Goal: Task Accomplishment & Management: Complete application form

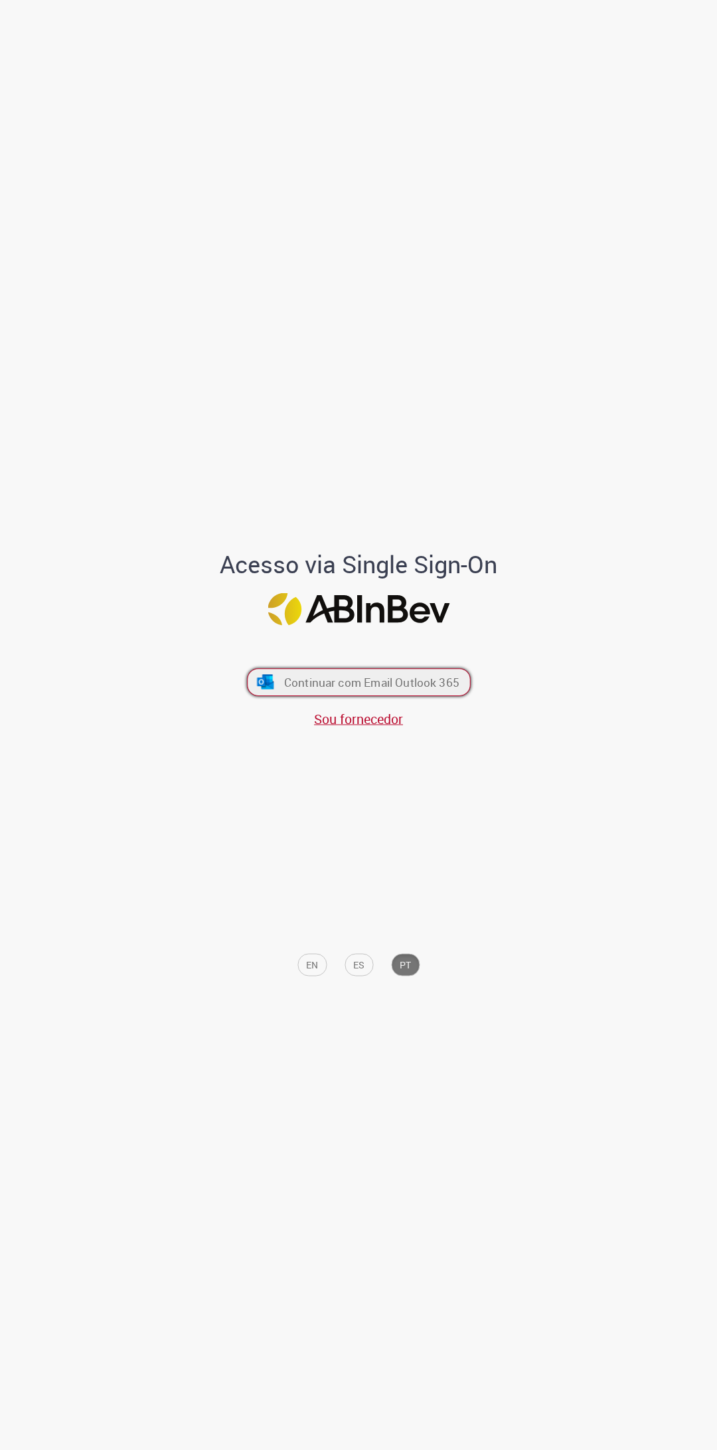
click at [404, 685] on span "Continuar com Email Outlook 365" at bounding box center [371, 682] width 175 height 15
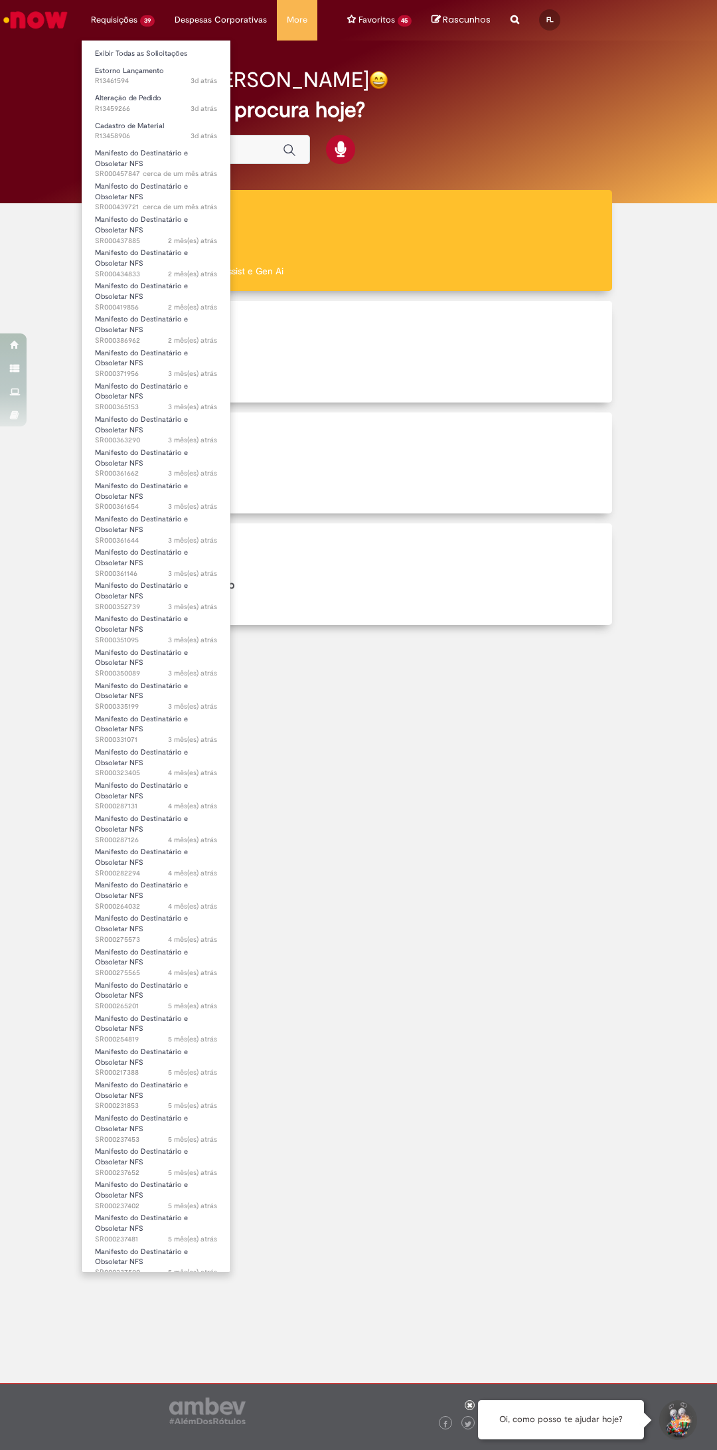
click at [220, 4] on li "Despesas Corporativas Minhas Despesas Solicitar Adiantamento de Viagem Solicita…" at bounding box center [221, 20] width 112 height 40
click at [149, 79] on span "3d atrás 3 dias atrás R13461594" at bounding box center [156, 81] width 122 height 11
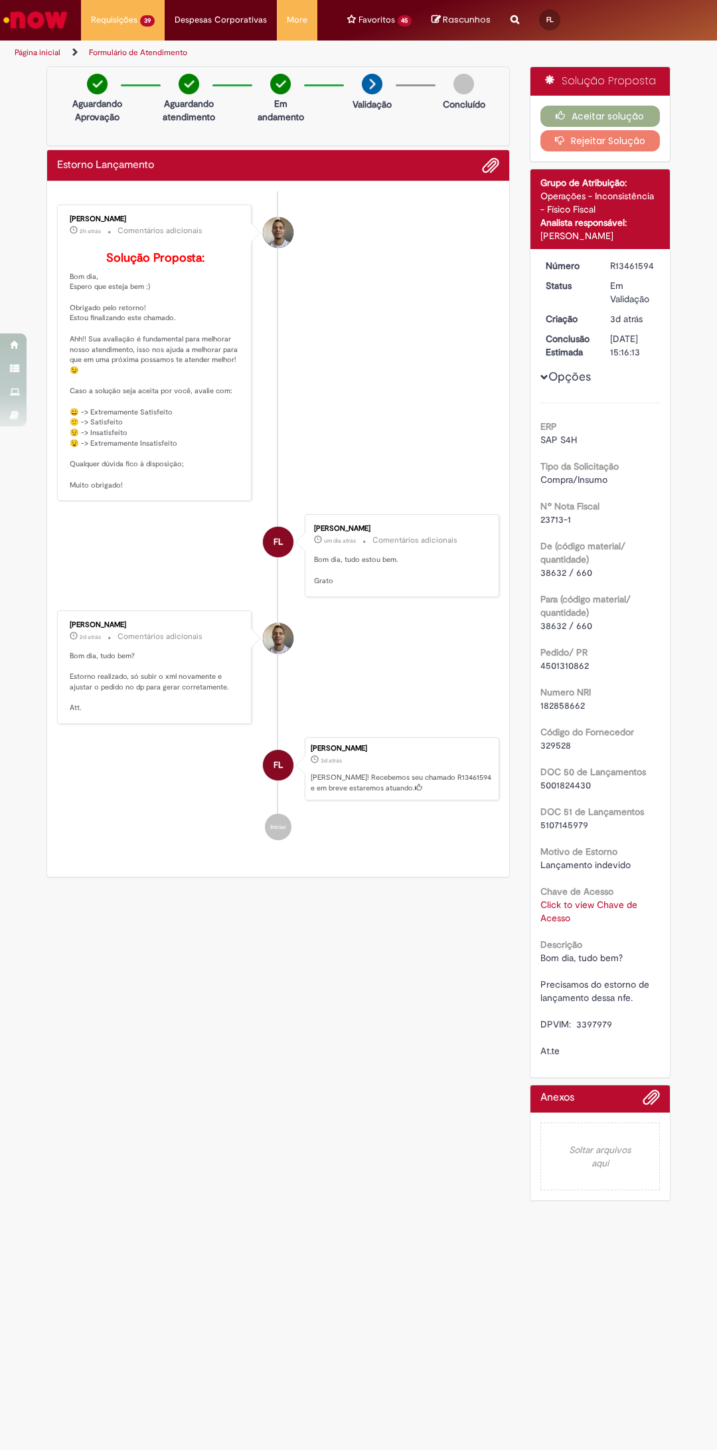
click at [547, 517] on span "23713-1" at bounding box center [556, 519] width 31 height 12
click at [621, 109] on button "Aceitar solução" at bounding box center [601, 116] width 120 height 21
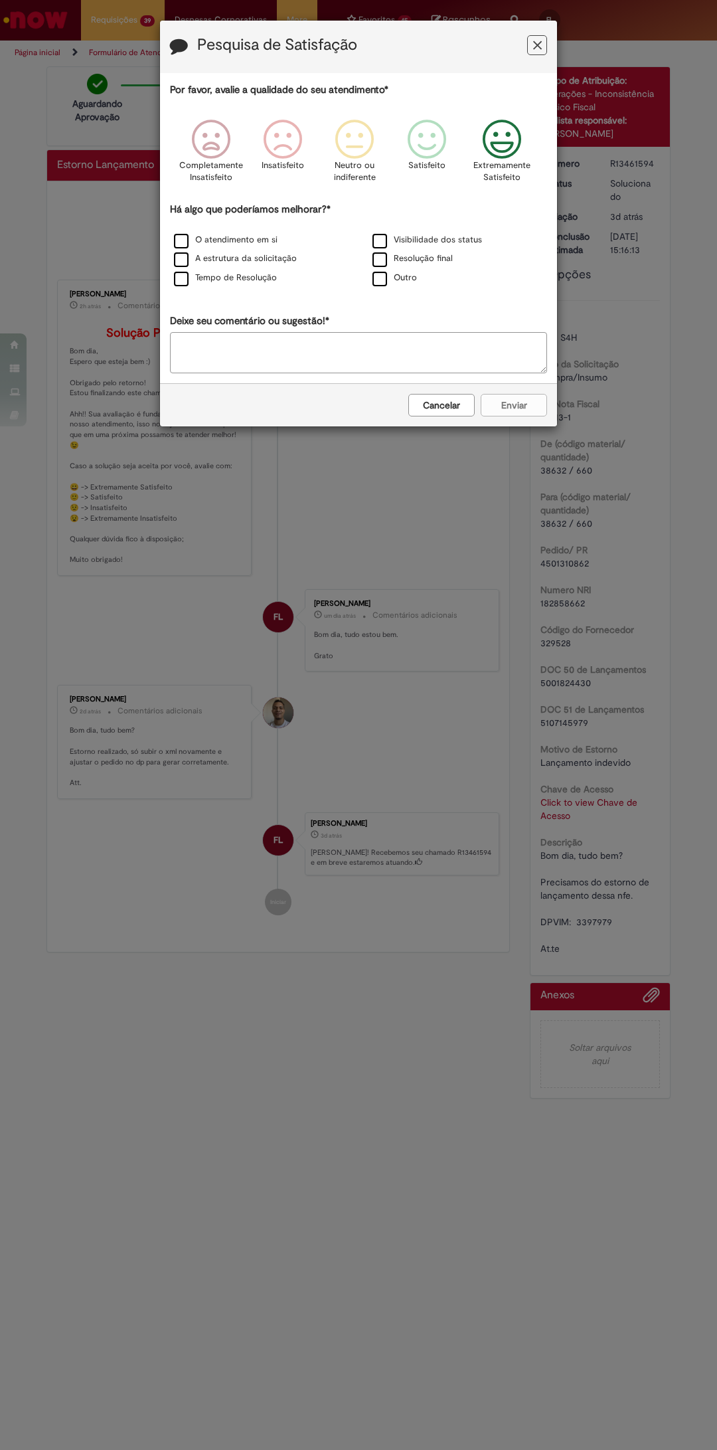
click at [500, 159] on icon "Feedback" at bounding box center [502, 140] width 50 height 40
click at [225, 280] on label "Tempo de Resolução" at bounding box center [225, 278] width 103 height 13
click at [514, 406] on button "Enviar" at bounding box center [514, 405] width 66 height 23
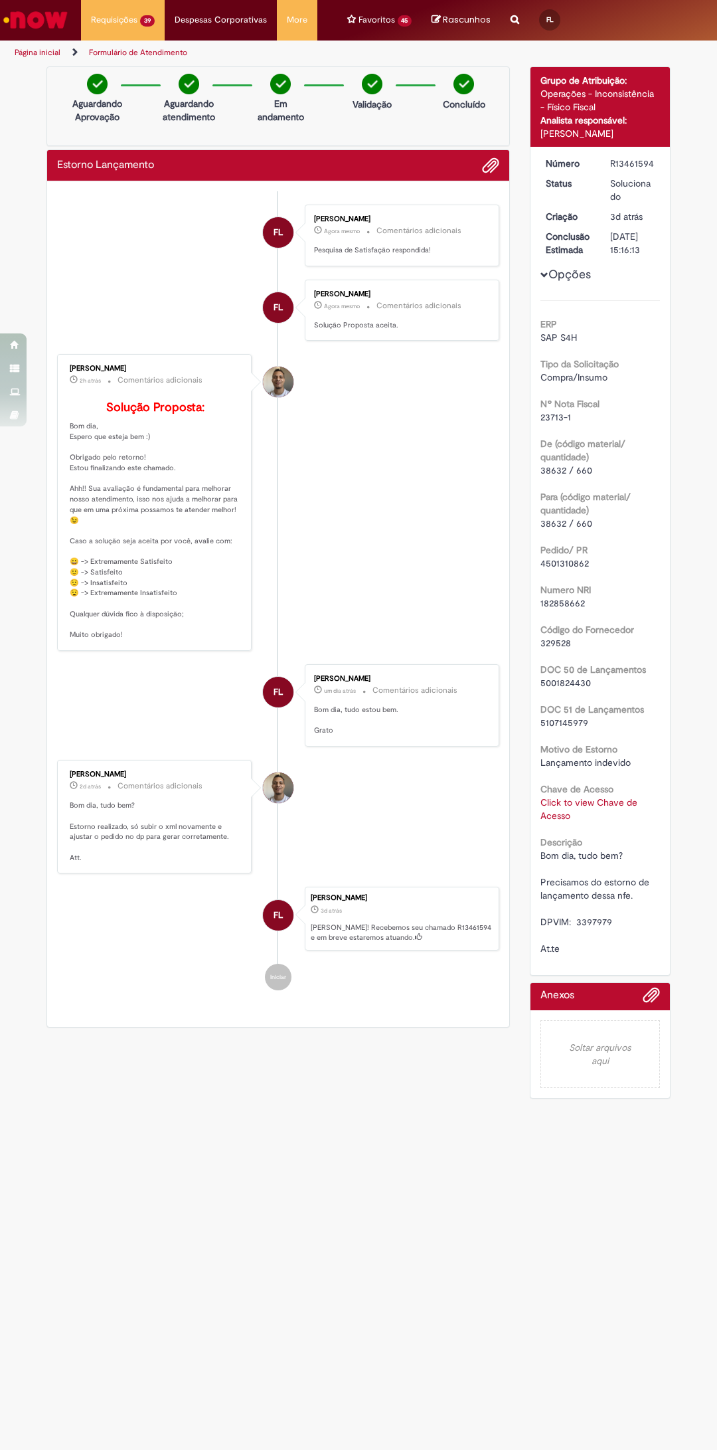
click at [363, 137] on div "Aguardando Aprovação Aguardando atendimento Em andamento Validação Concluído" at bounding box center [278, 106] width 464 height 80
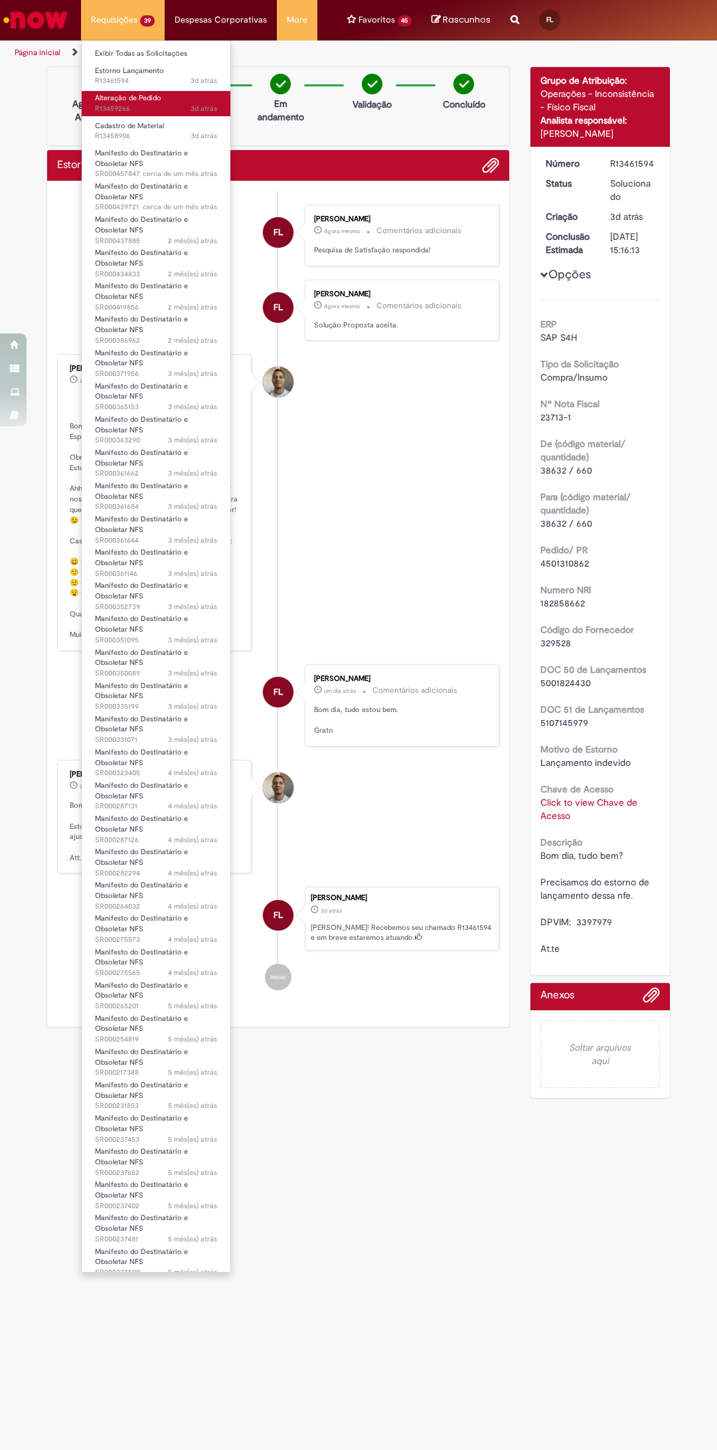
click at [140, 108] on span "3d atrás 3 dias atrás R13459266" at bounding box center [156, 109] width 122 height 11
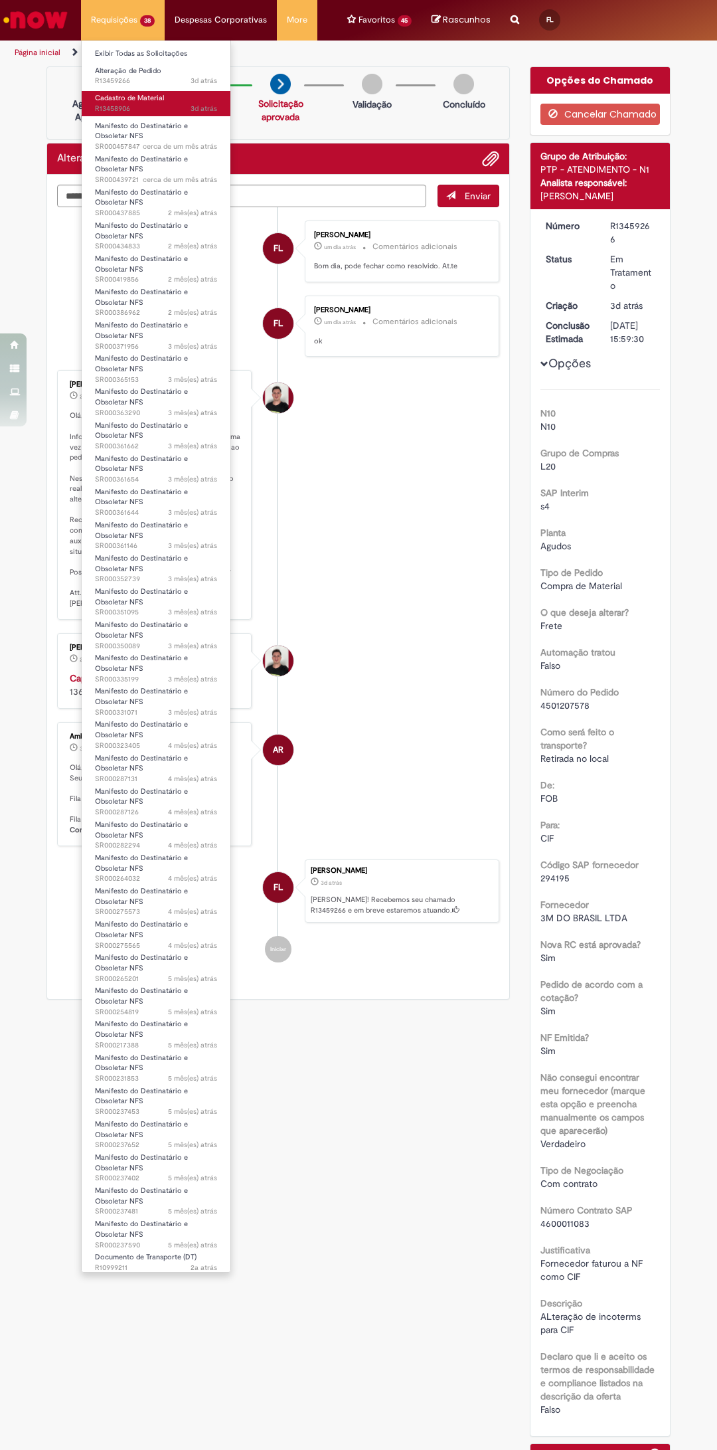
click at [155, 106] on span "3d atrás 3 dias atrás R13458906" at bounding box center [156, 109] width 122 height 11
